Goal: Task Accomplishment & Management: Complete application form

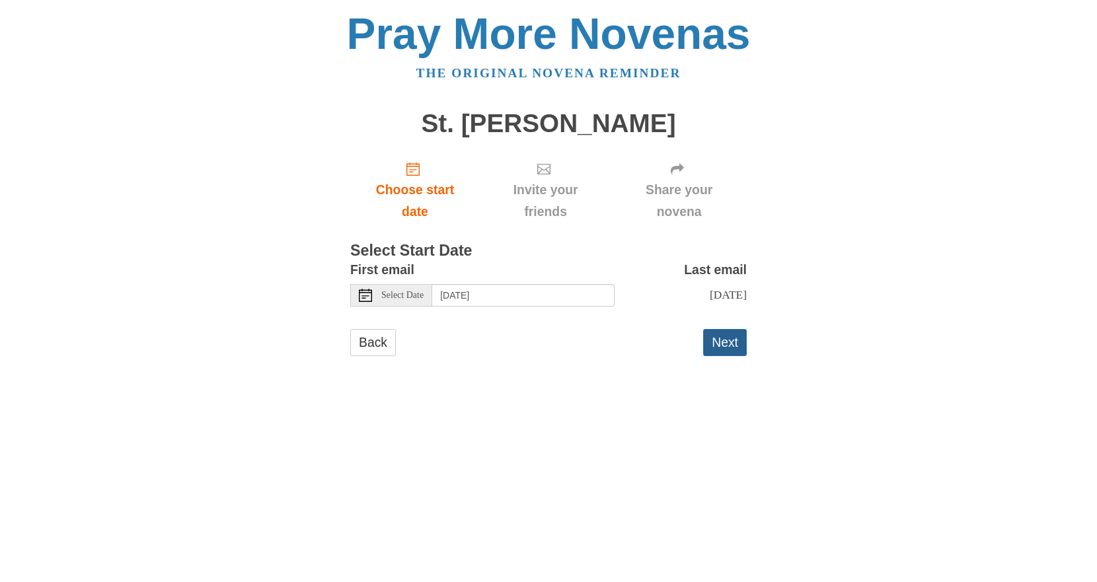
click at [714, 336] on button "Next" at bounding box center [725, 342] width 44 height 27
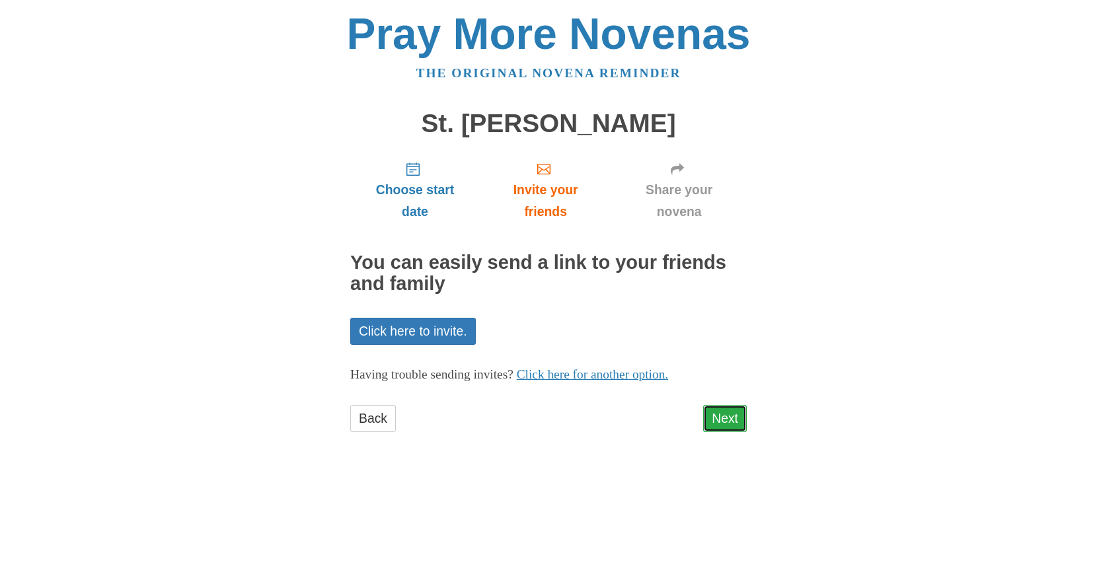
click at [735, 412] on link "Next" at bounding box center [725, 418] width 44 height 27
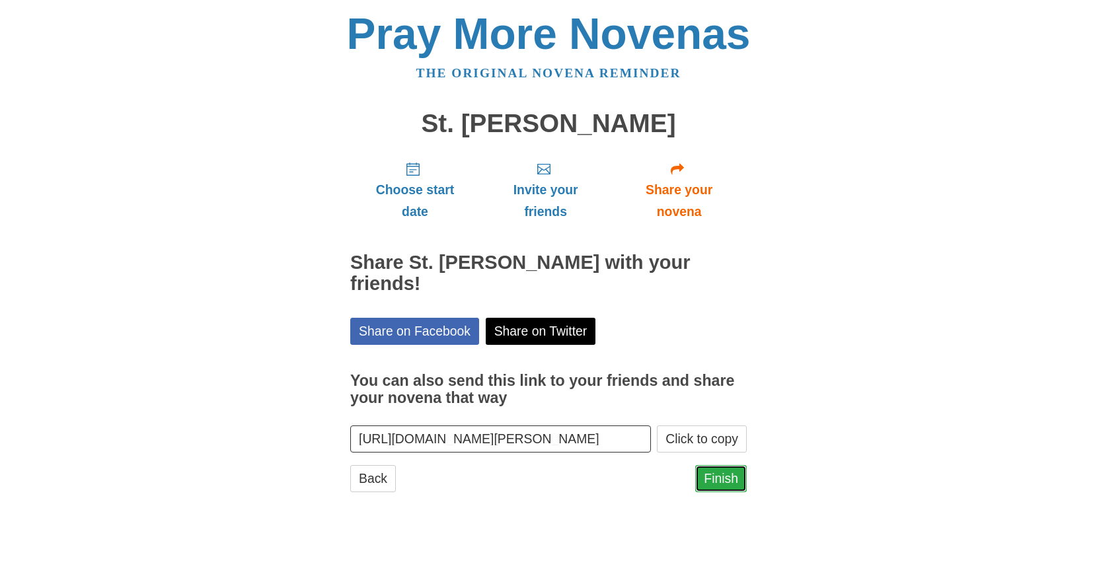
click at [726, 465] on link "Finish" at bounding box center [721, 478] width 52 height 27
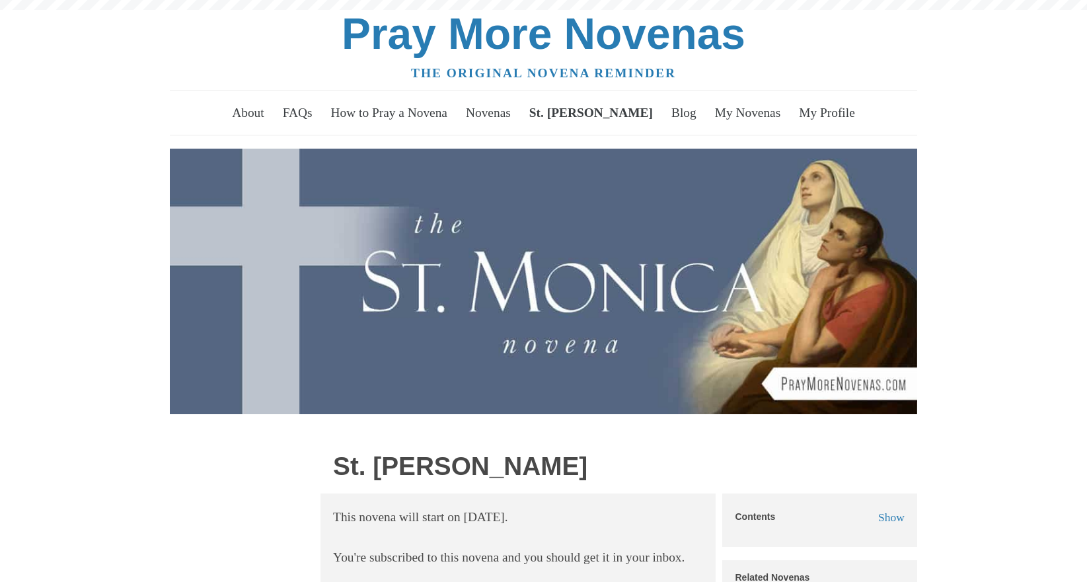
scroll to position [397, 0]
